Goal: Navigation & Orientation: Find specific page/section

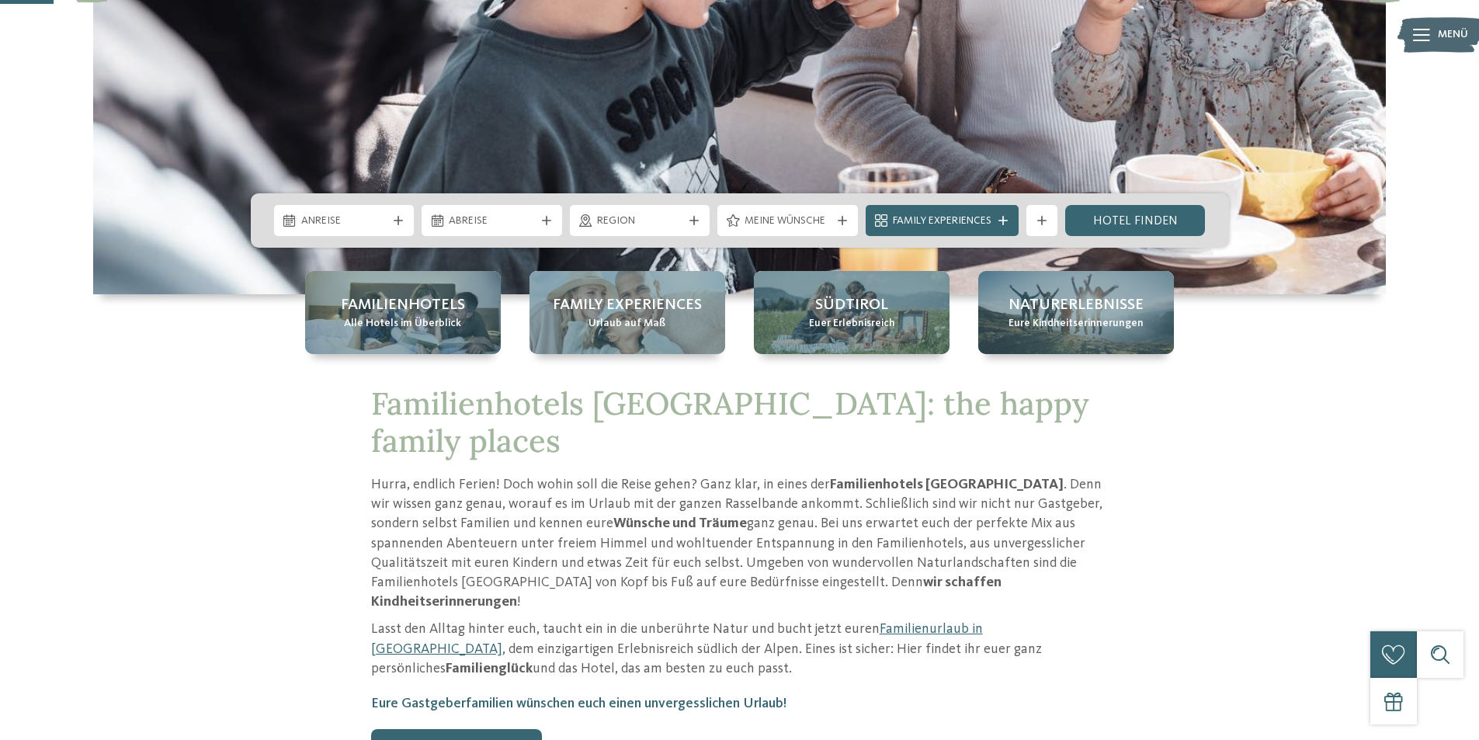
scroll to position [466, 0]
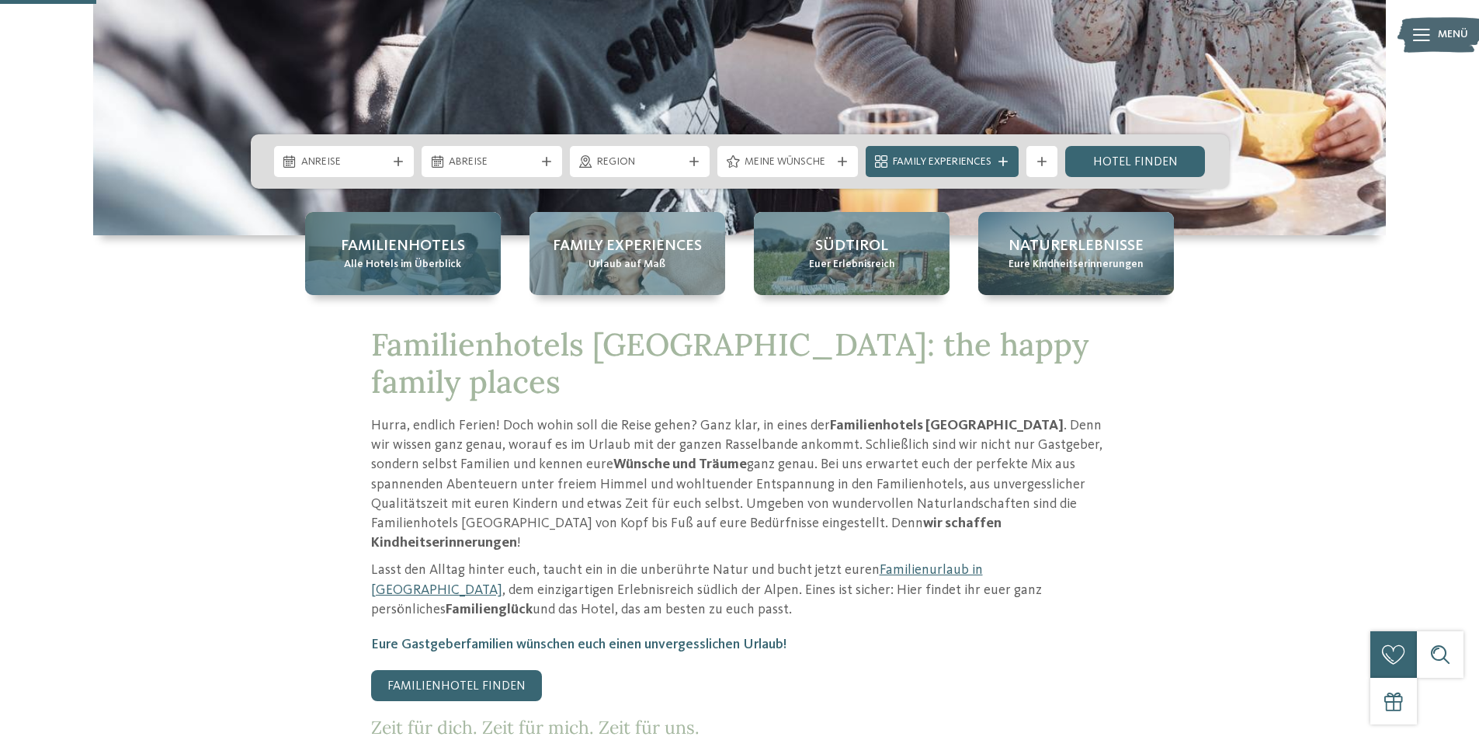
click at [390, 258] on span "Alle Hotels im Überblick" at bounding box center [402, 265] width 117 height 16
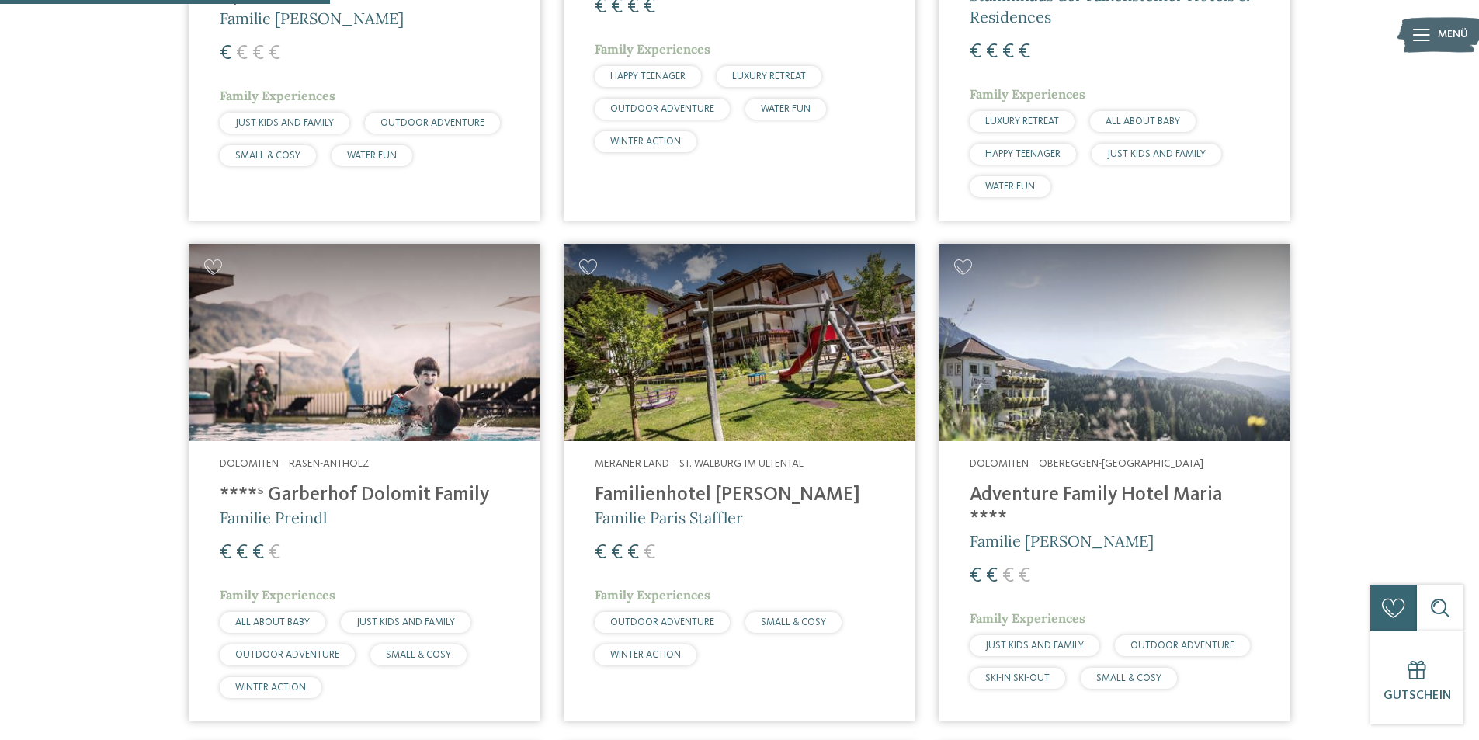
scroll to position [1320, 0]
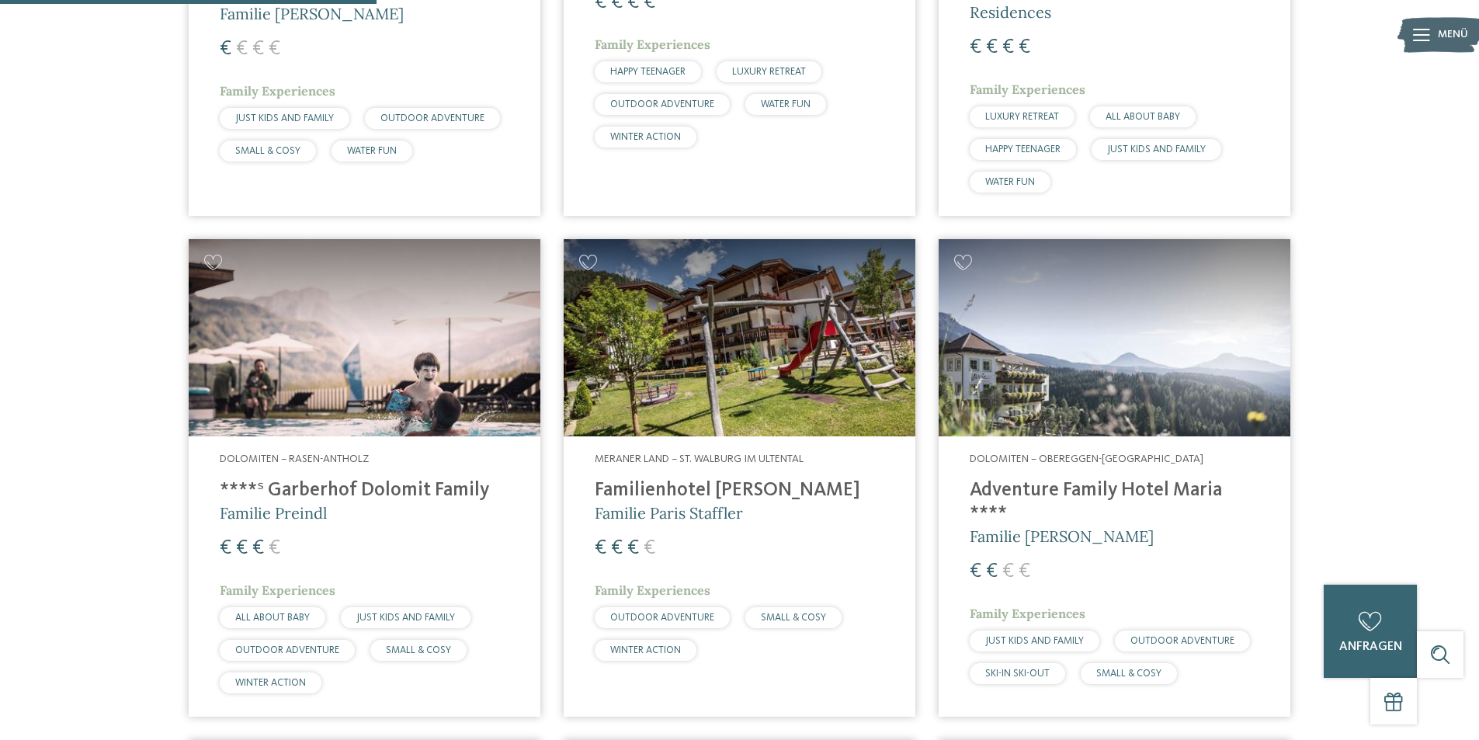
click at [1047, 388] on img at bounding box center [1115, 338] width 352 height 198
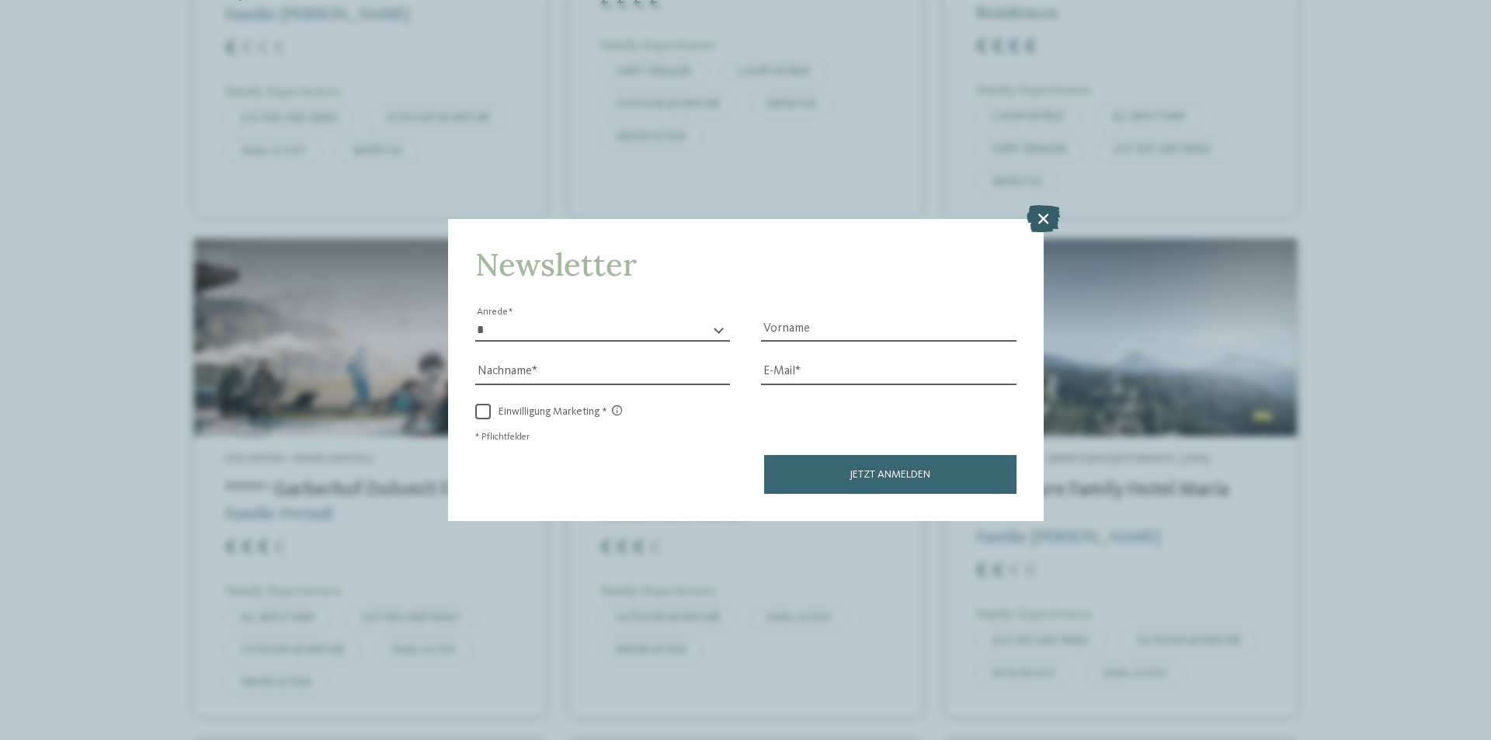
click at [1040, 210] on icon at bounding box center [1043, 218] width 33 height 27
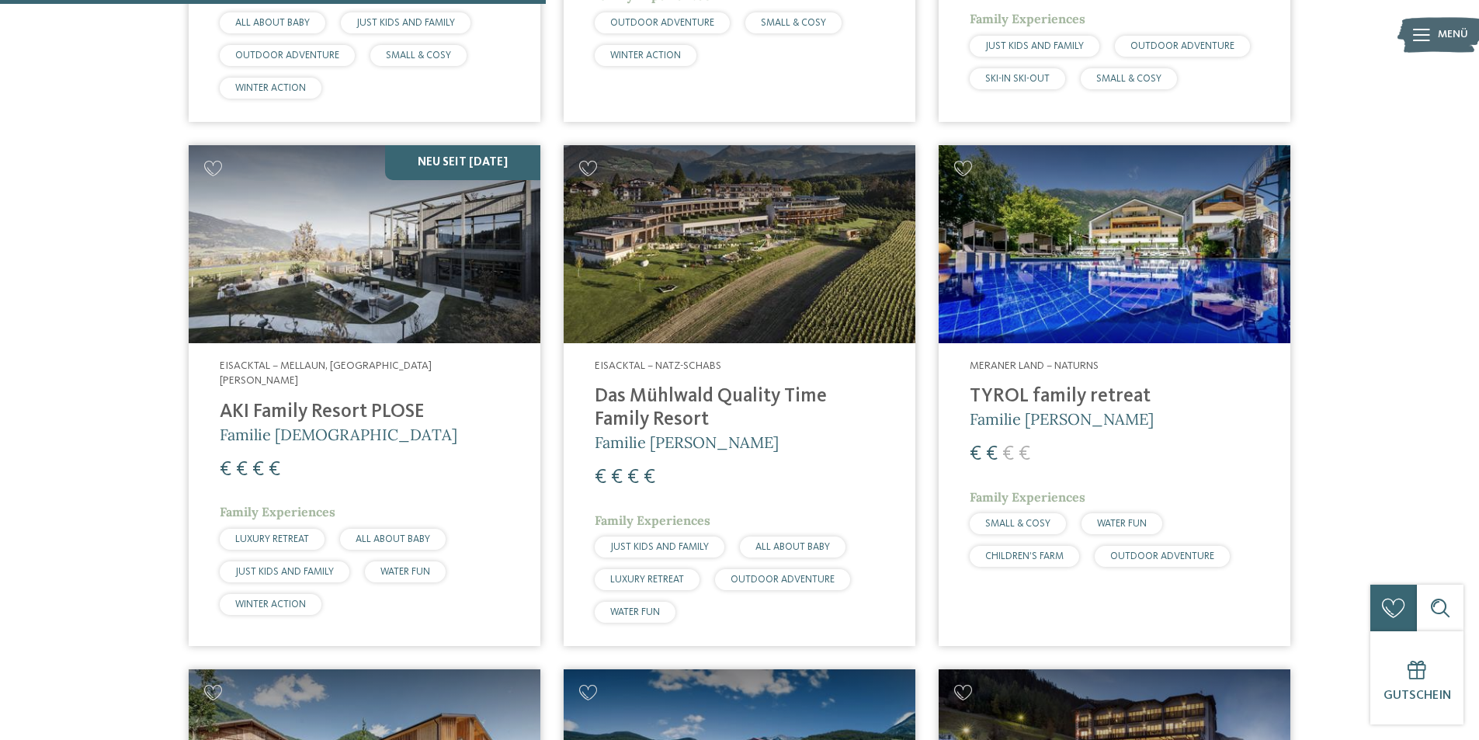
scroll to position [1941, 0]
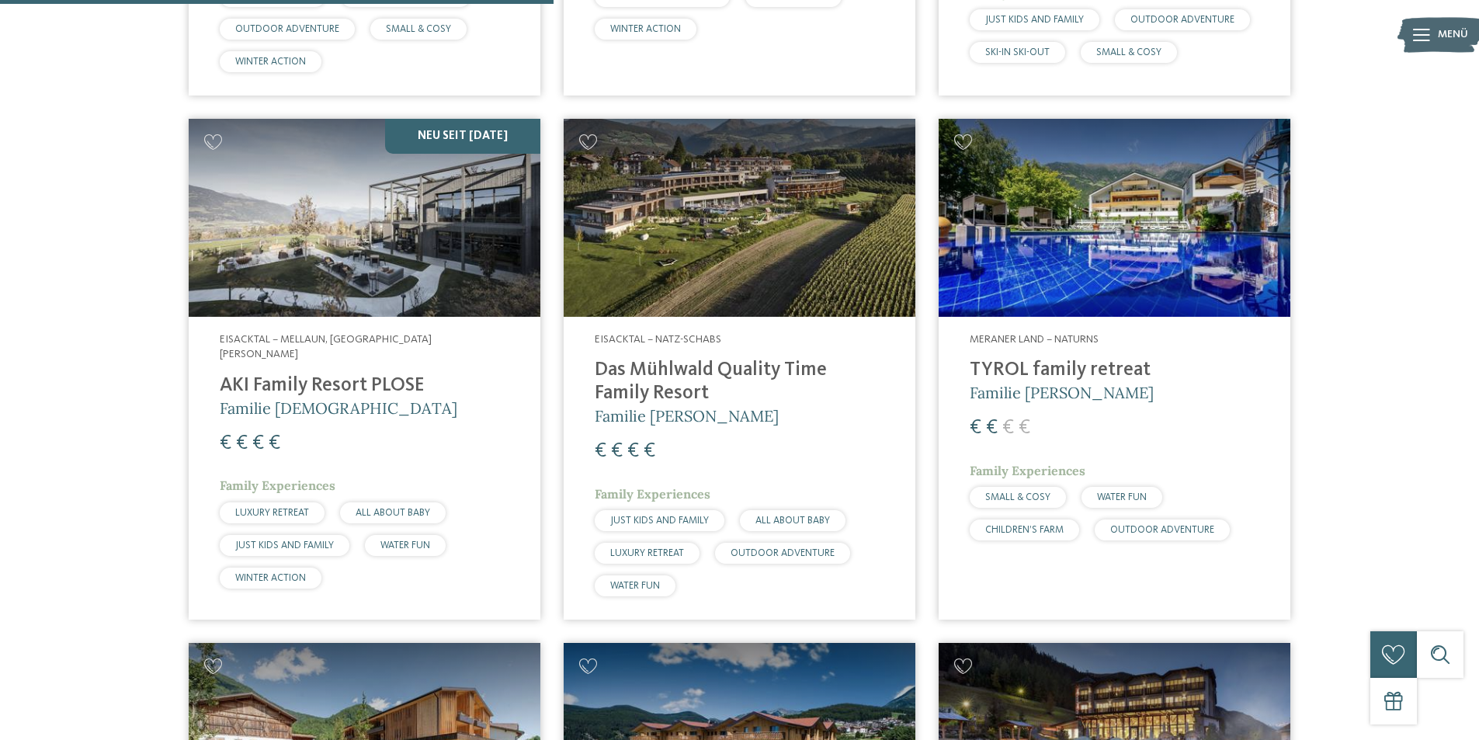
click at [1061, 260] on img at bounding box center [1115, 218] width 352 height 198
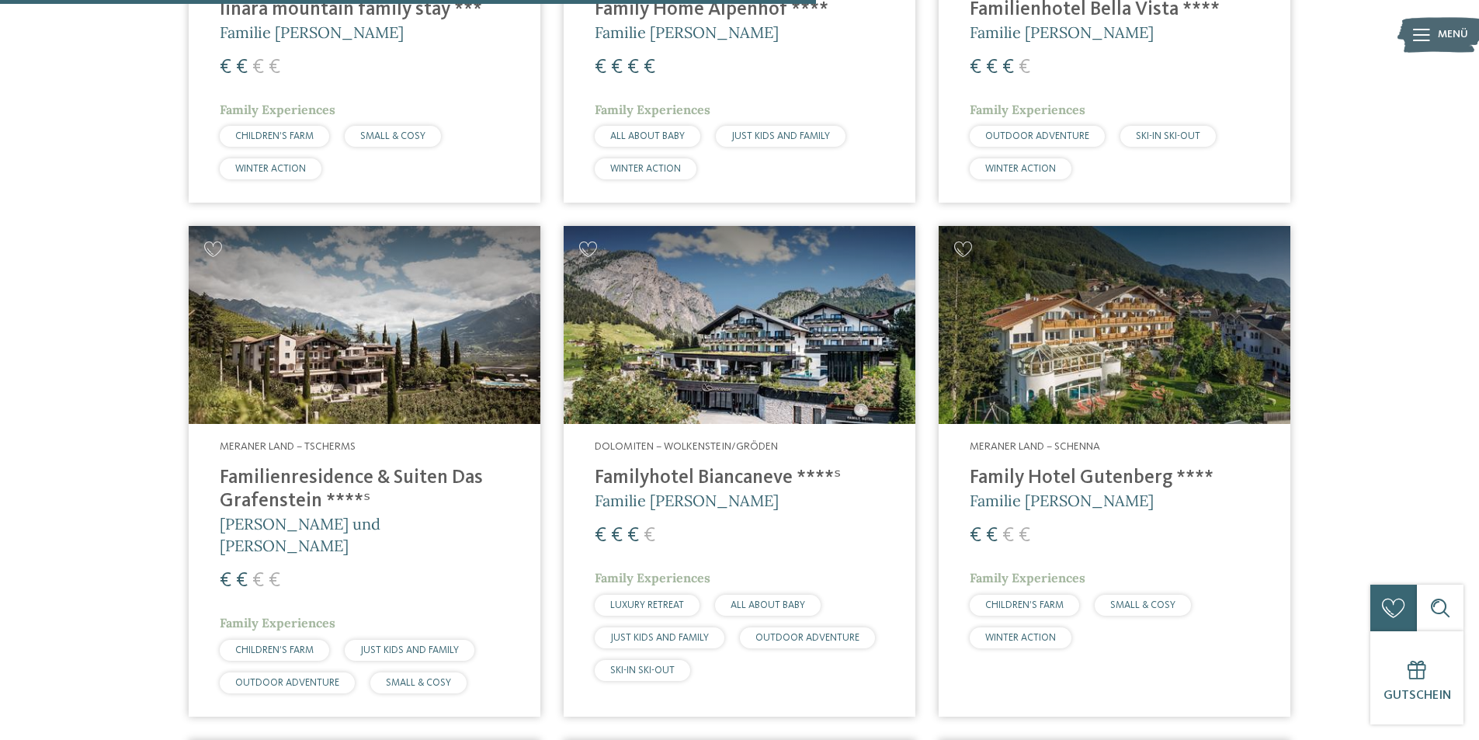
scroll to position [2873, 0]
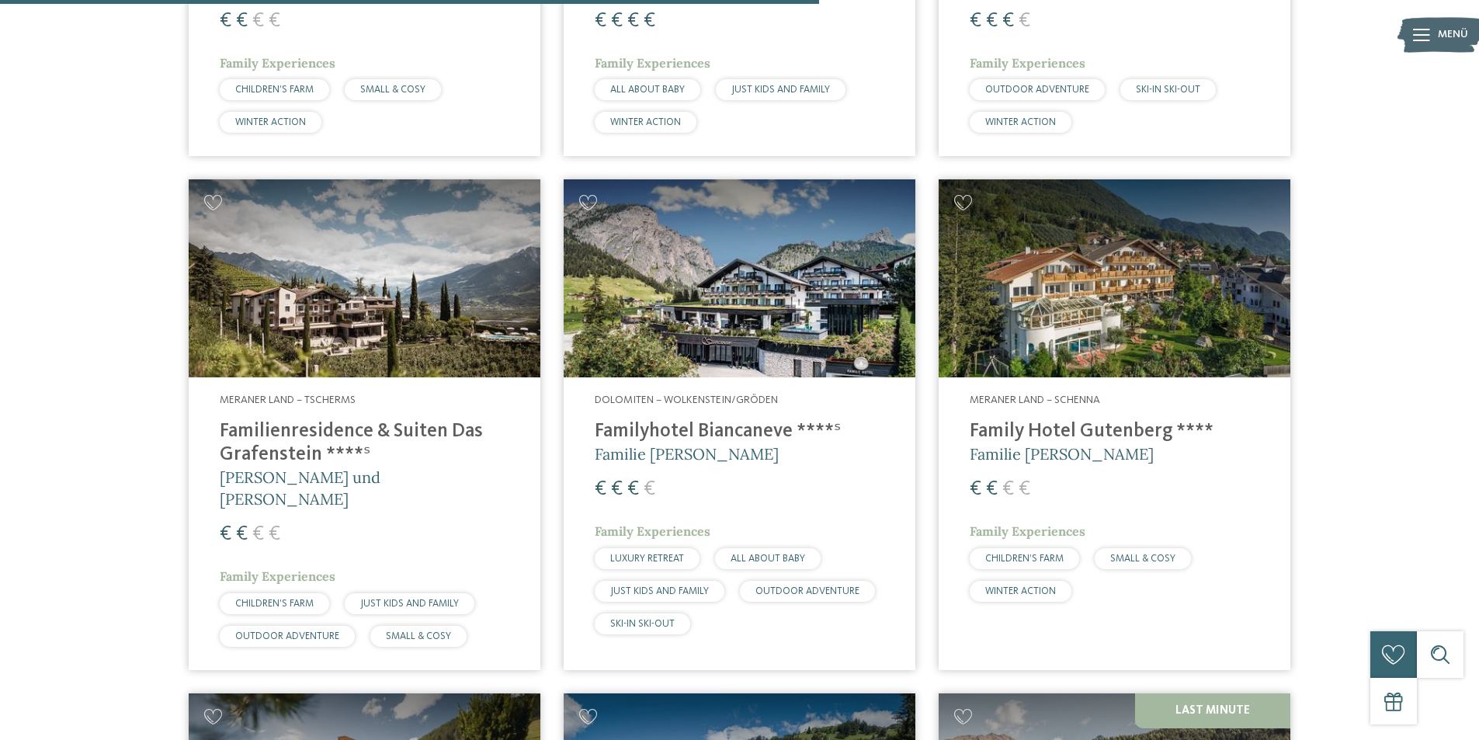
click at [1024, 346] on img at bounding box center [1115, 278] width 352 height 198
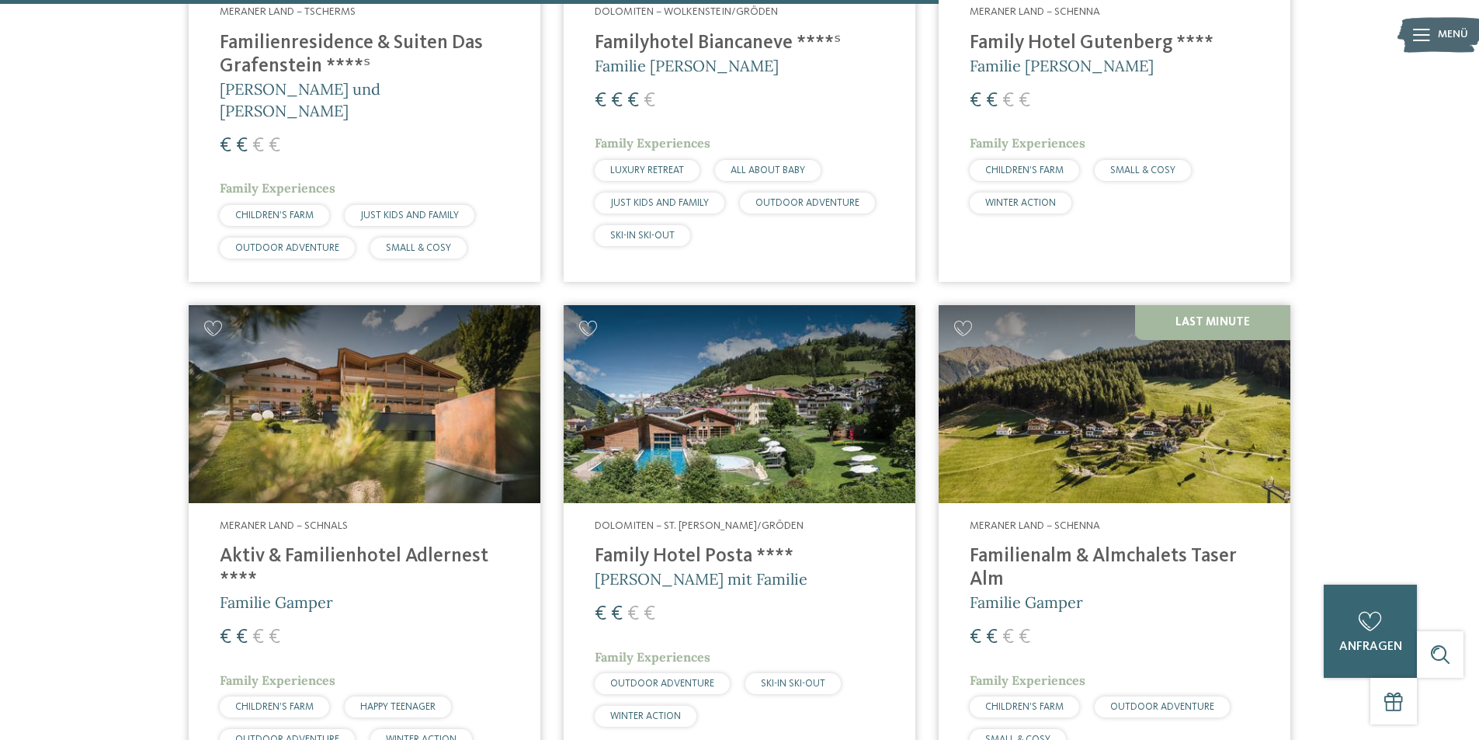
scroll to position [3339, 0]
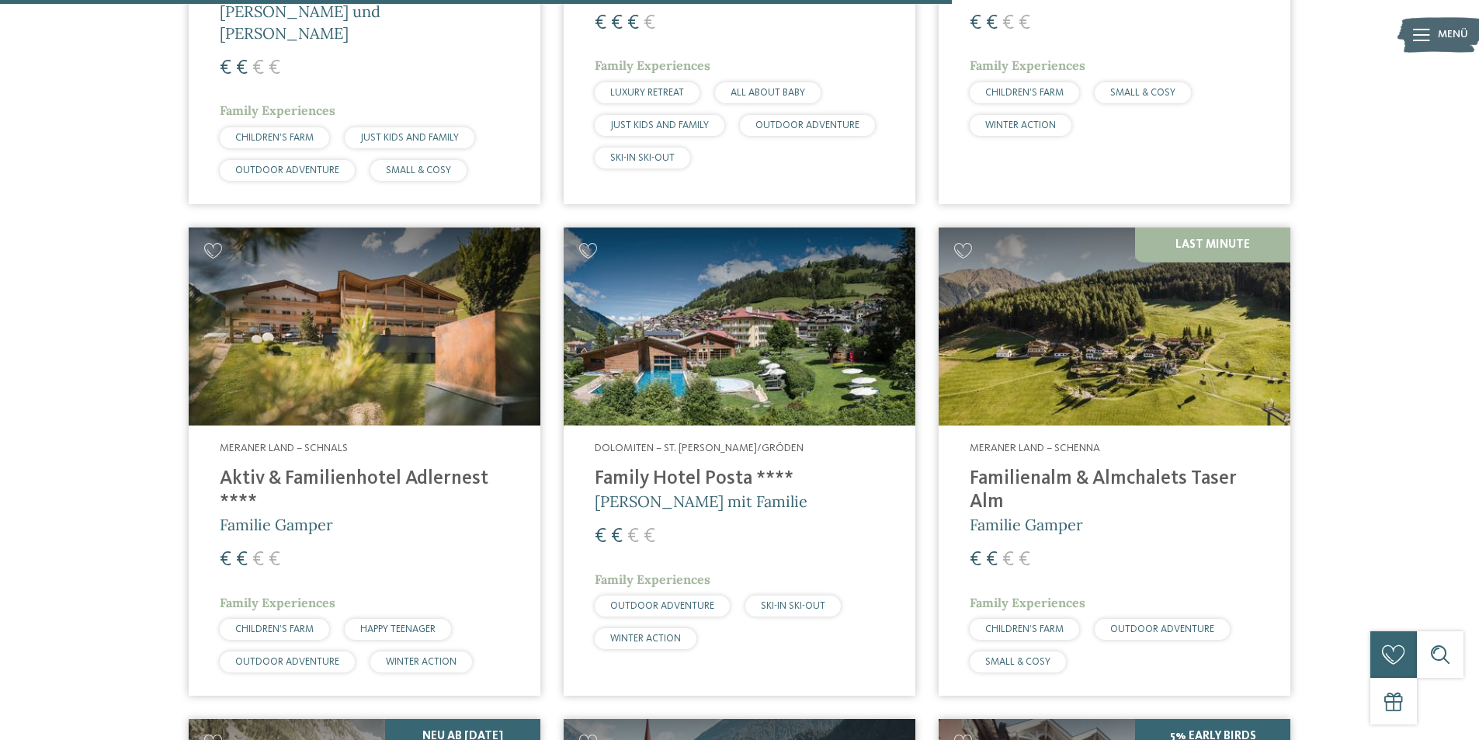
click at [699, 343] on img at bounding box center [740, 327] width 352 height 198
click at [728, 349] on img at bounding box center [740, 327] width 352 height 198
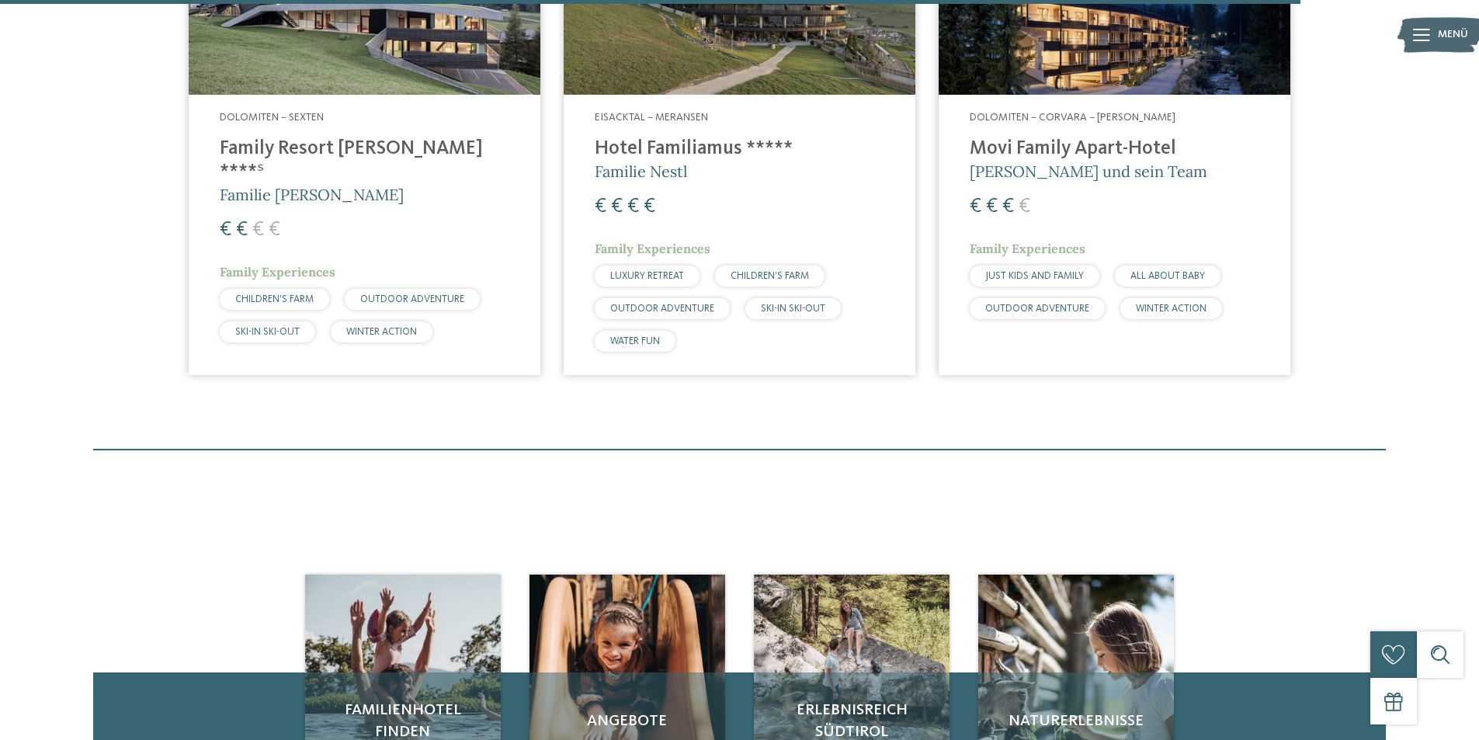
scroll to position [4814, 0]
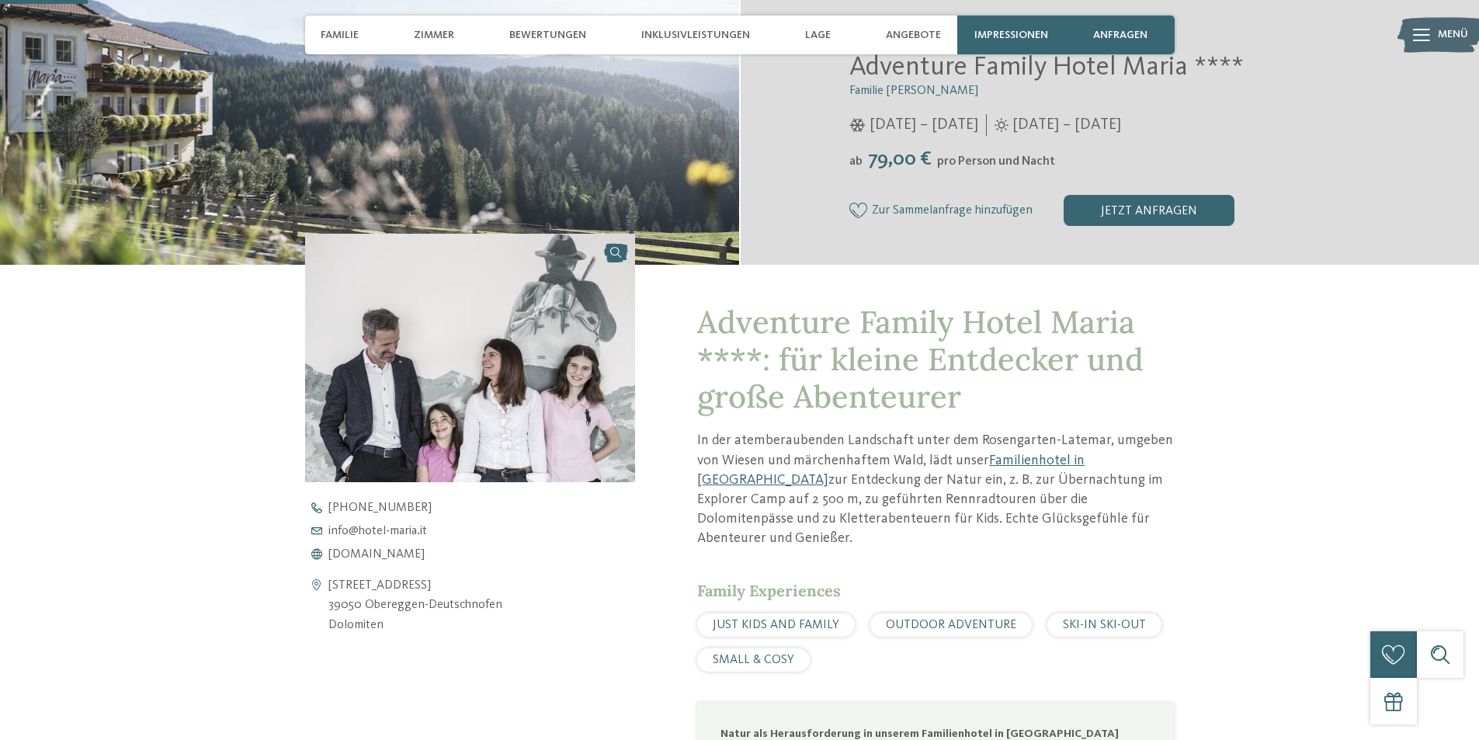
scroll to position [466, 0]
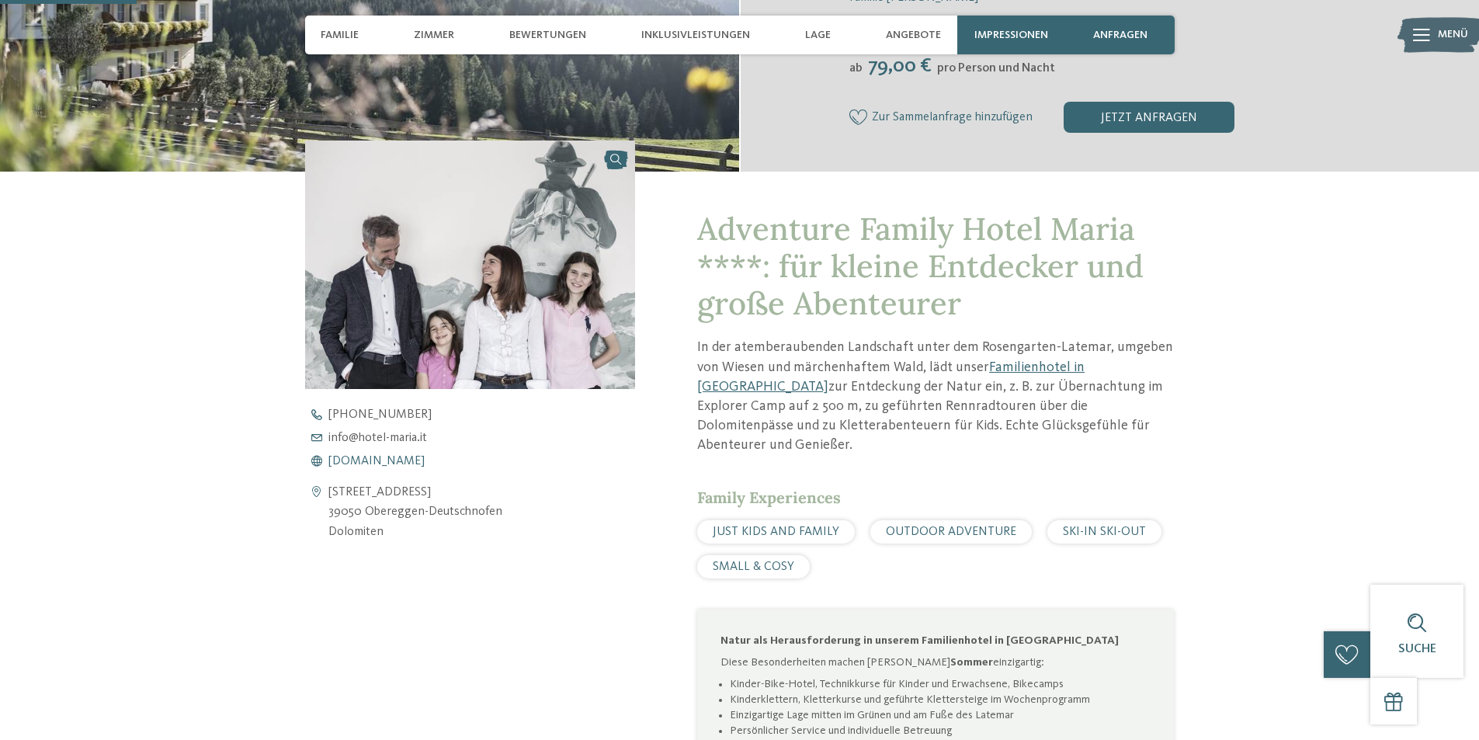
click at [351, 462] on span "www.hotel-maria.it" at bounding box center [376, 461] width 96 height 12
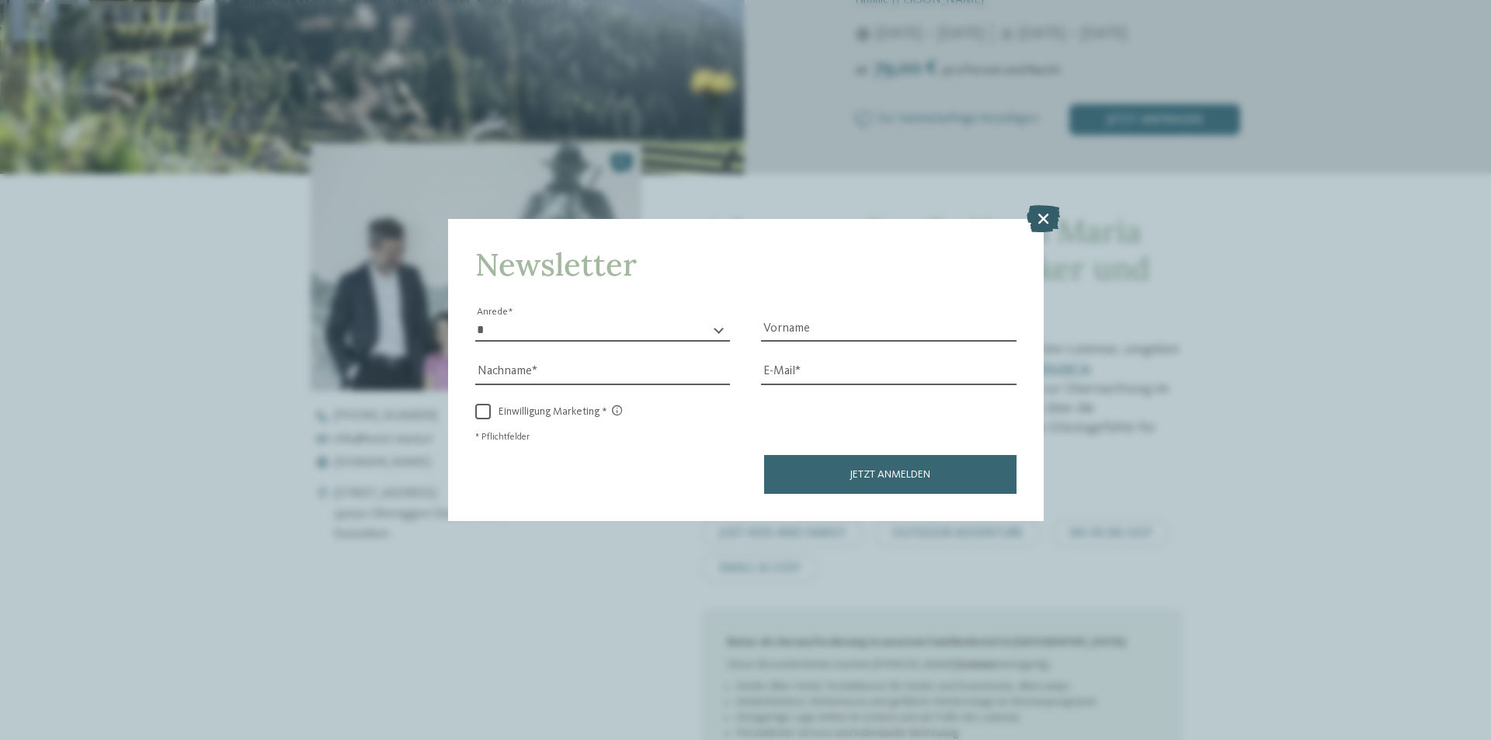
click at [1048, 218] on icon at bounding box center [1043, 218] width 33 height 27
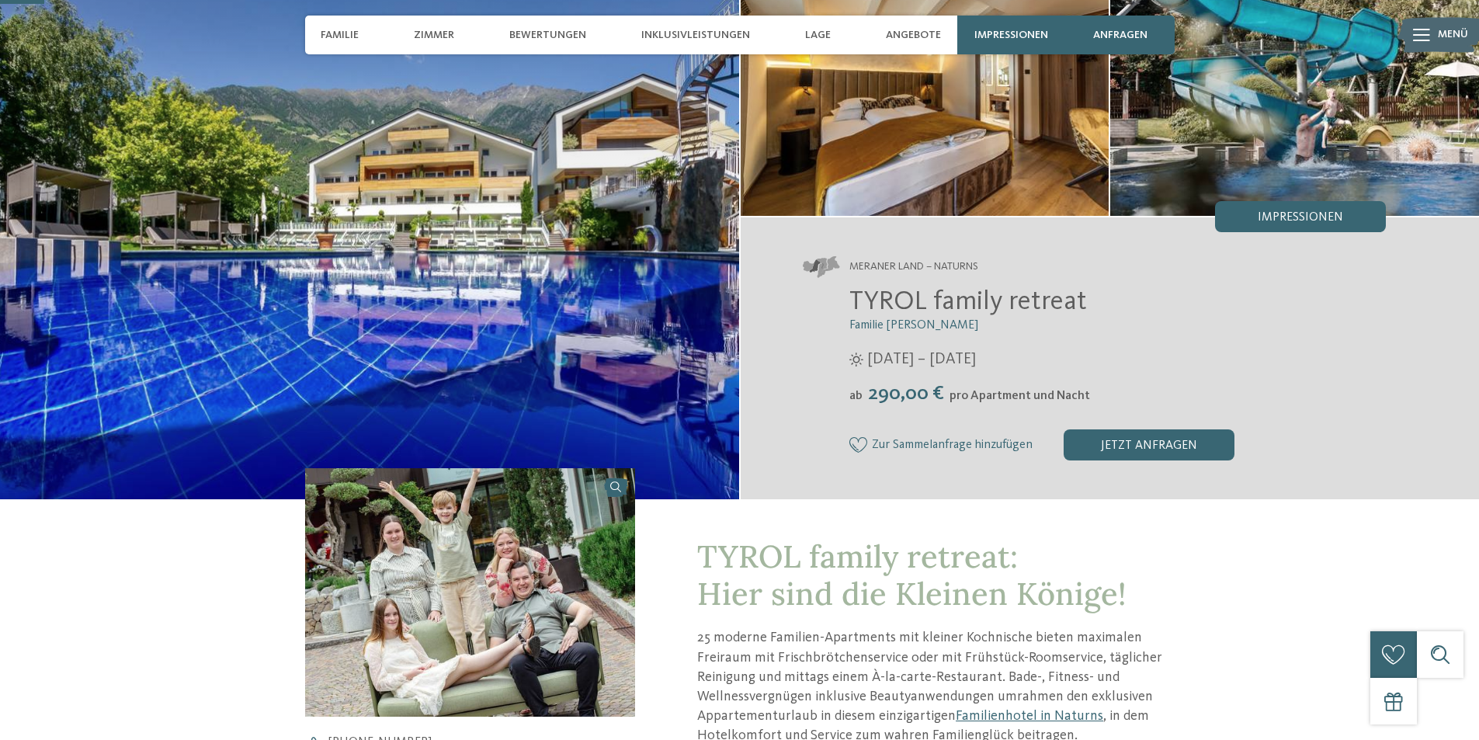
scroll to position [155, 0]
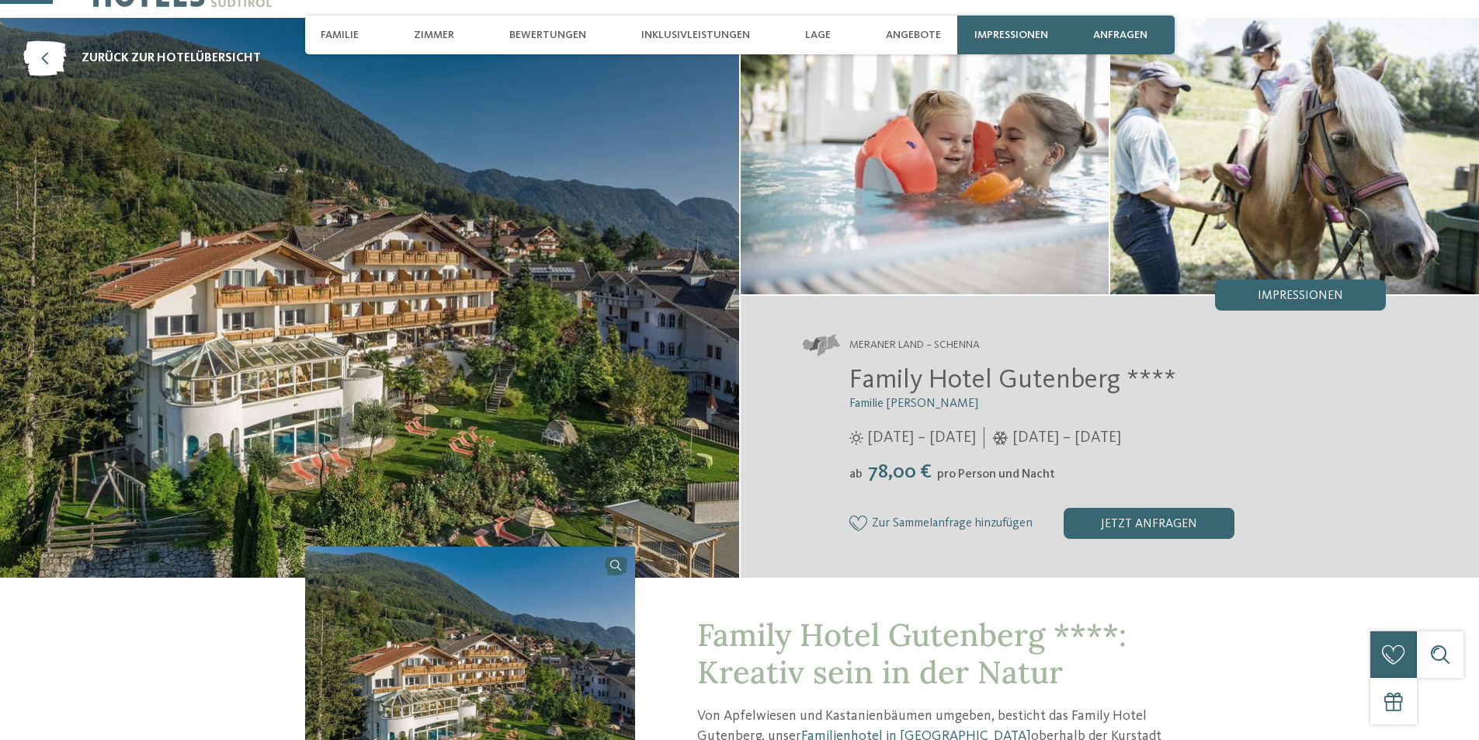
scroll to position [233, 0]
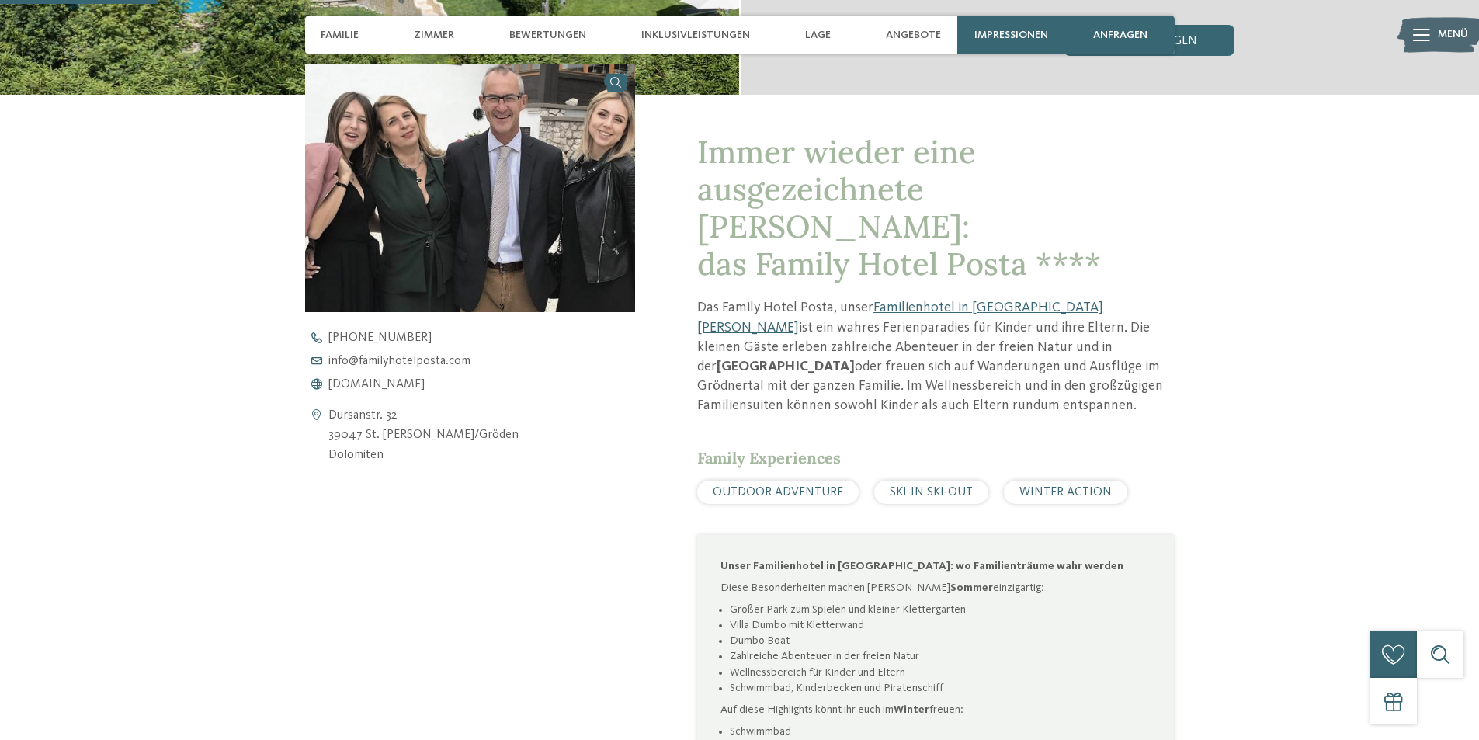
scroll to position [544, 0]
click at [401, 380] on span "[DOMAIN_NAME]" at bounding box center [376, 383] width 96 height 12
